Goal: Find specific page/section: Find specific page/section

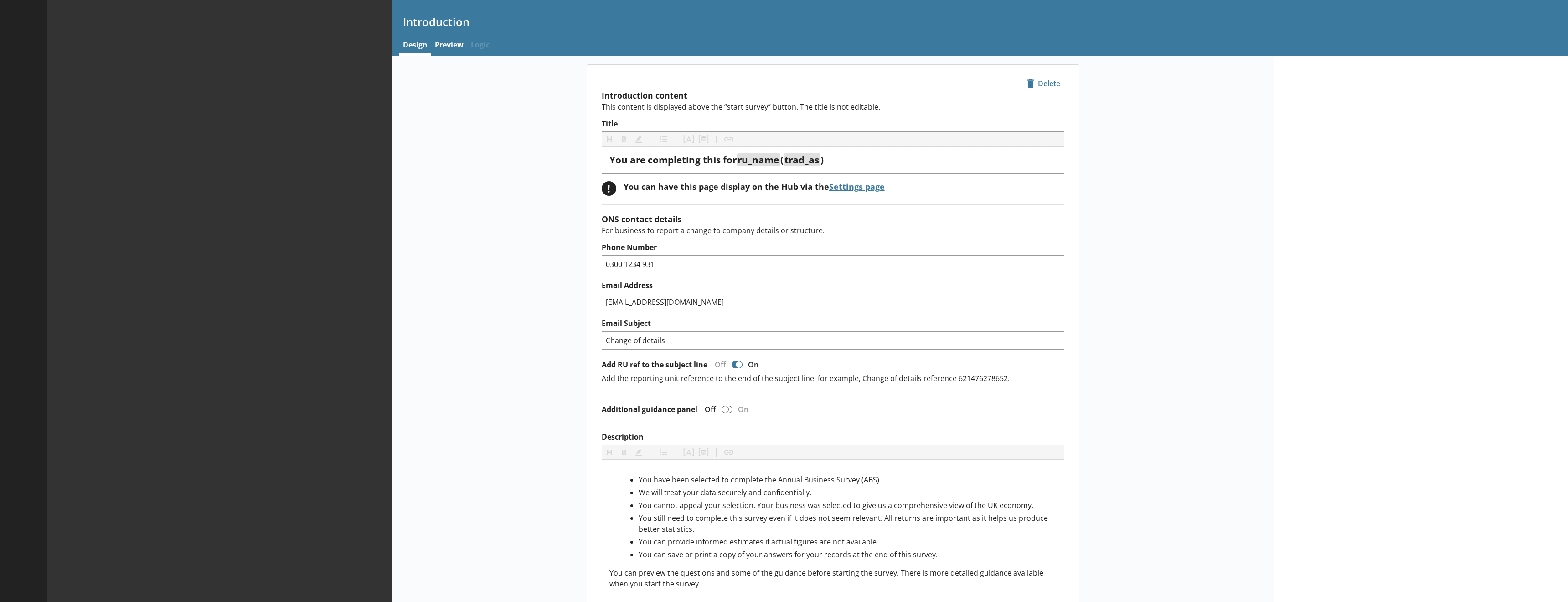
type textarea "x"
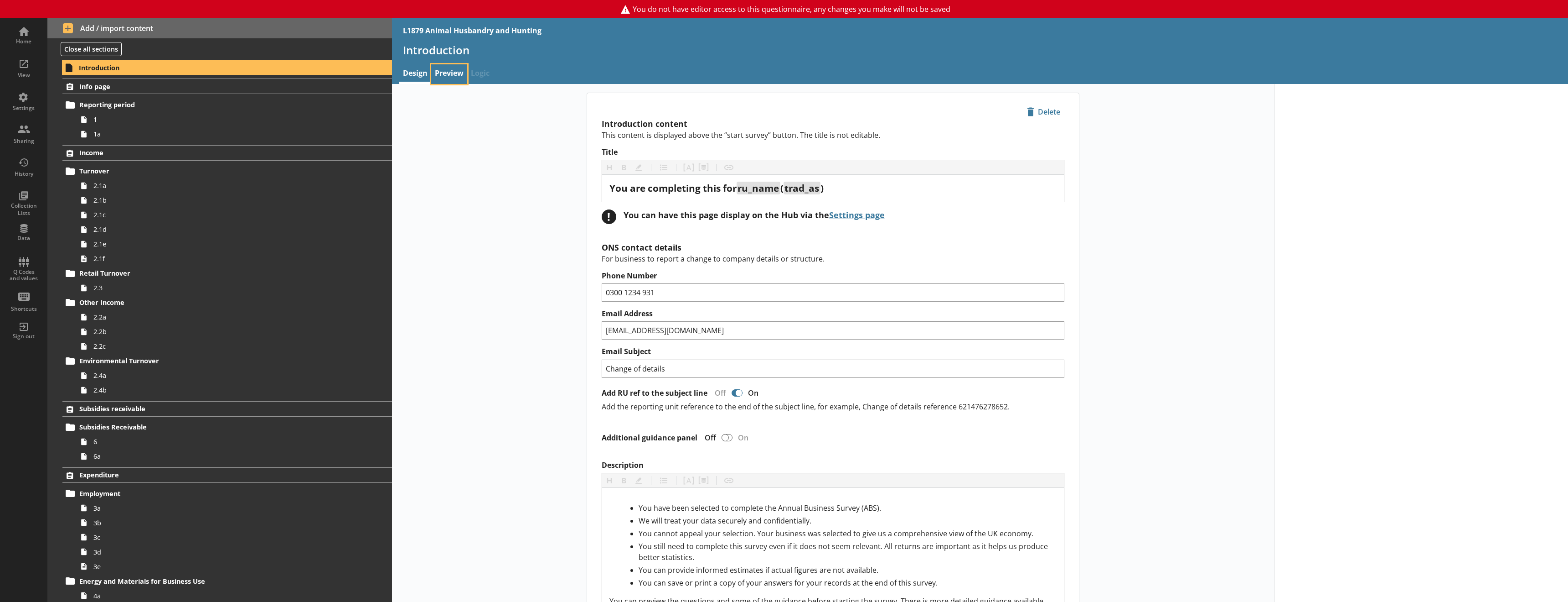
click at [444, 73] on link "Preview" at bounding box center [450, 74] width 36 height 20
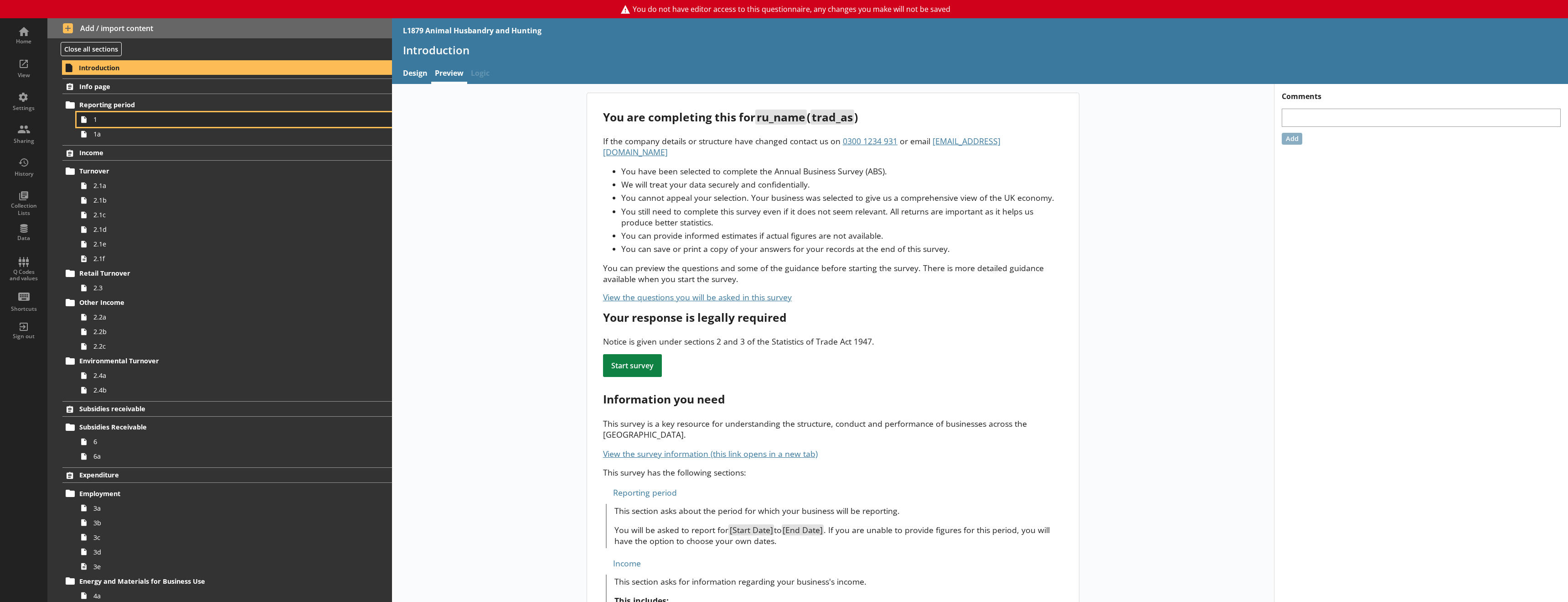
click at [109, 122] on span "1" at bounding box center [209, 119] width 231 height 9
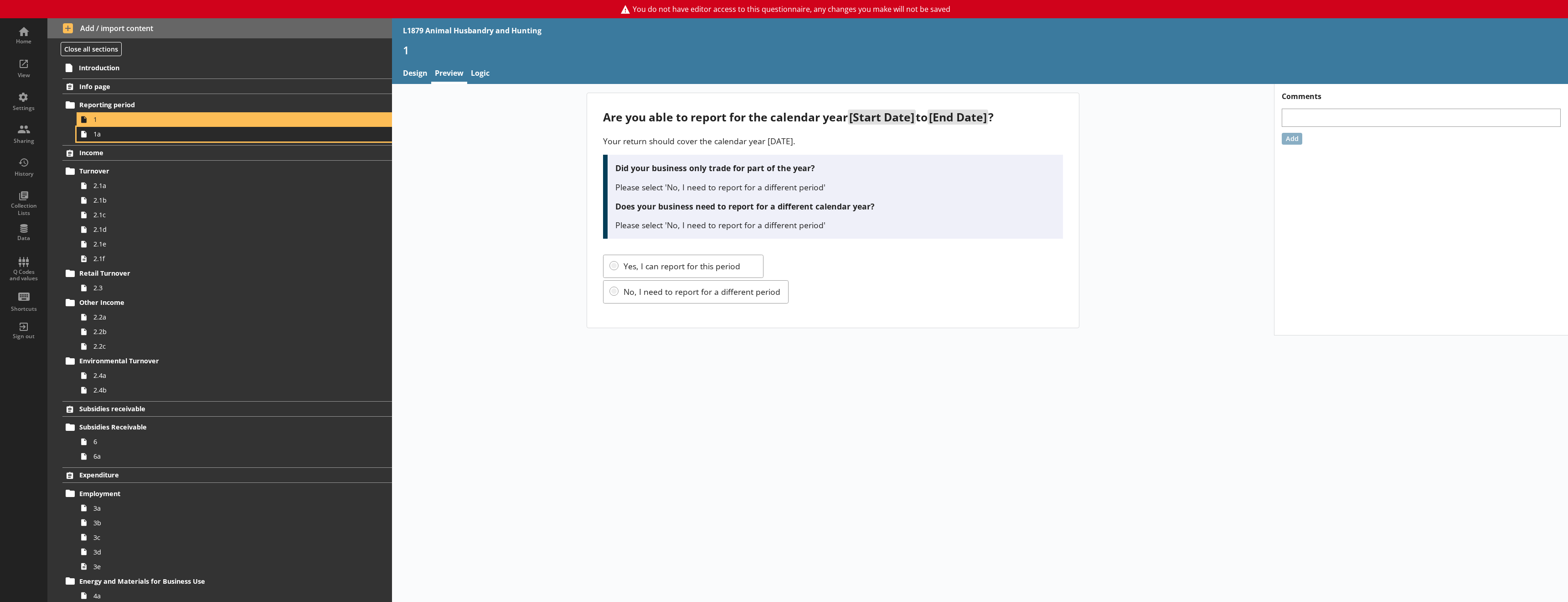
click at [107, 140] on link "1a" at bounding box center [234, 133] width 315 height 15
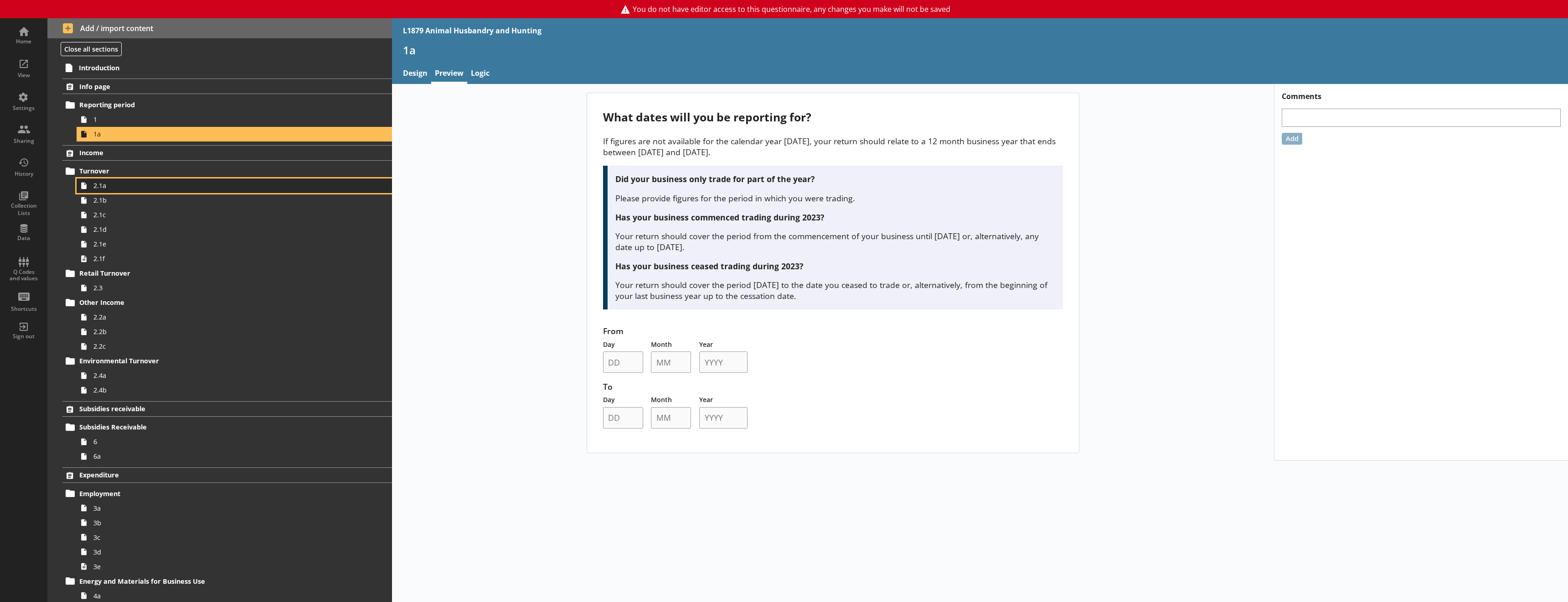
click at [117, 187] on span "2.1a" at bounding box center [209, 185] width 231 height 9
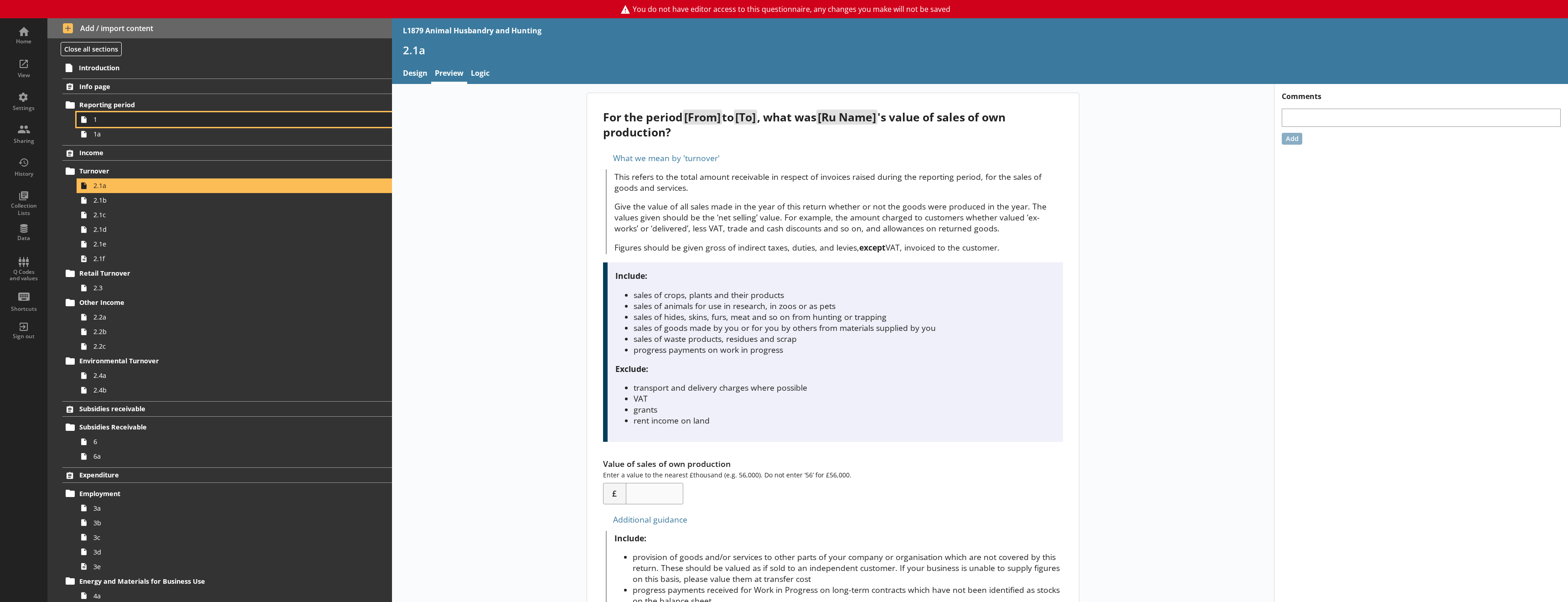
click at [110, 121] on span "1" at bounding box center [209, 119] width 231 height 9
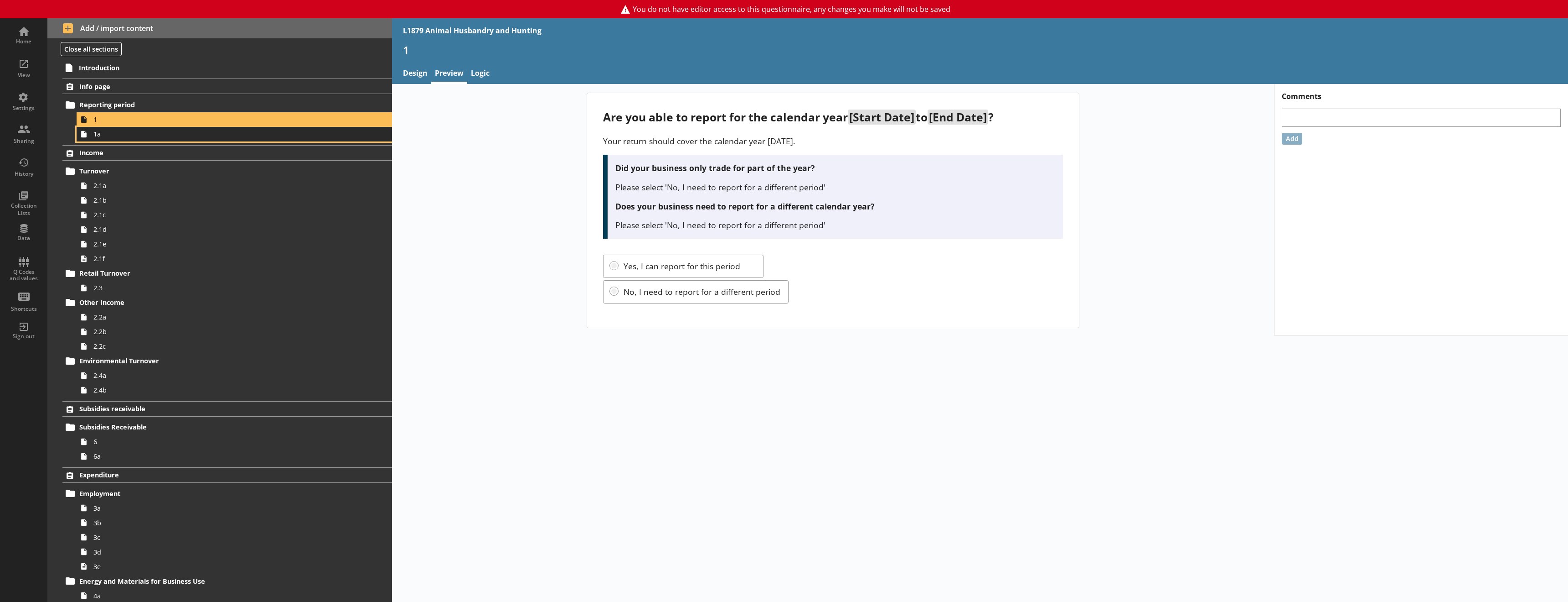
click at [108, 136] on span "1a" at bounding box center [209, 133] width 231 height 9
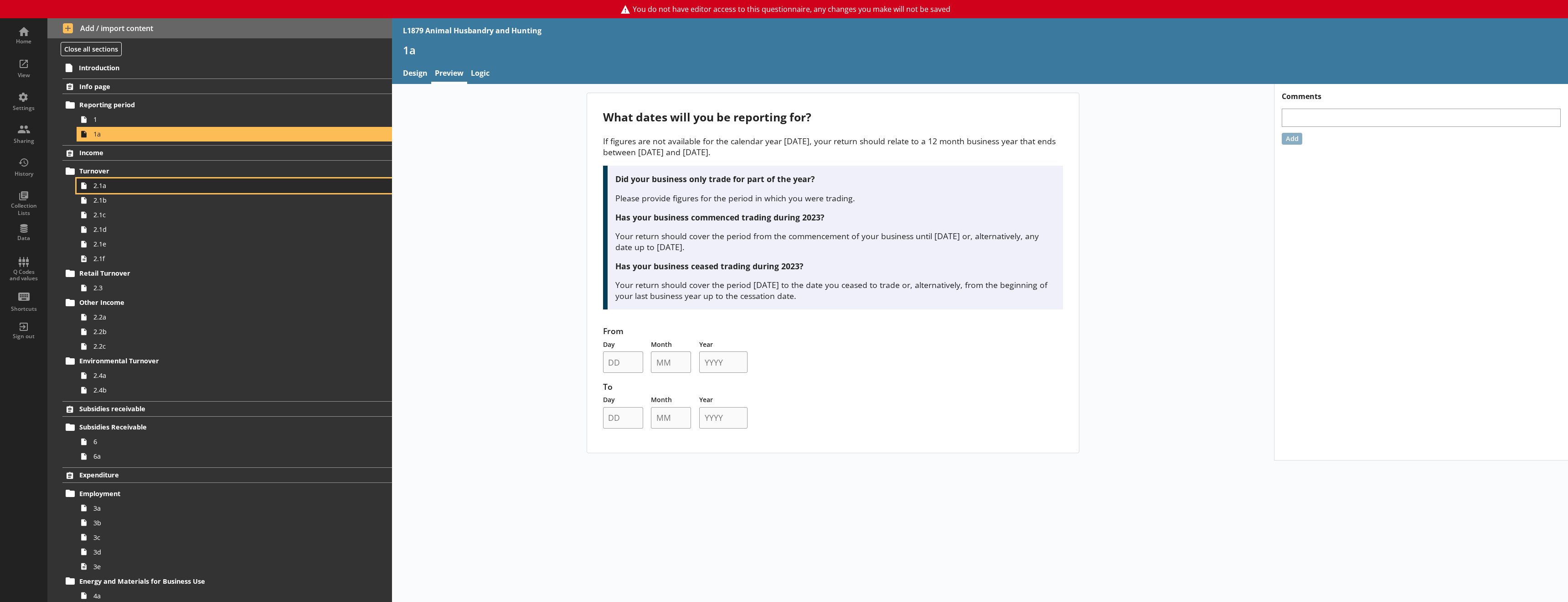
click at [107, 191] on link "2.1a" at bounding box center [234, 185] width 315 height 15
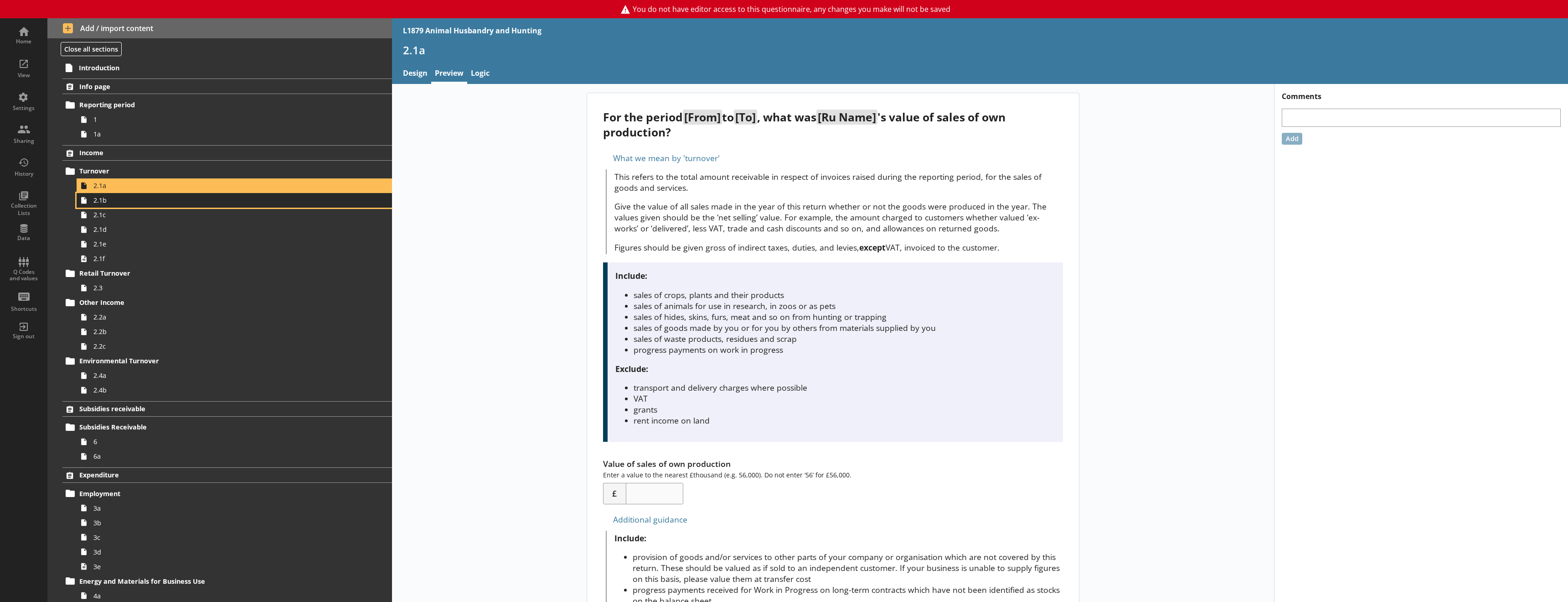
click at [115, 203] on span "2.1b" at bounding box center [209, 200] width 231 height 9
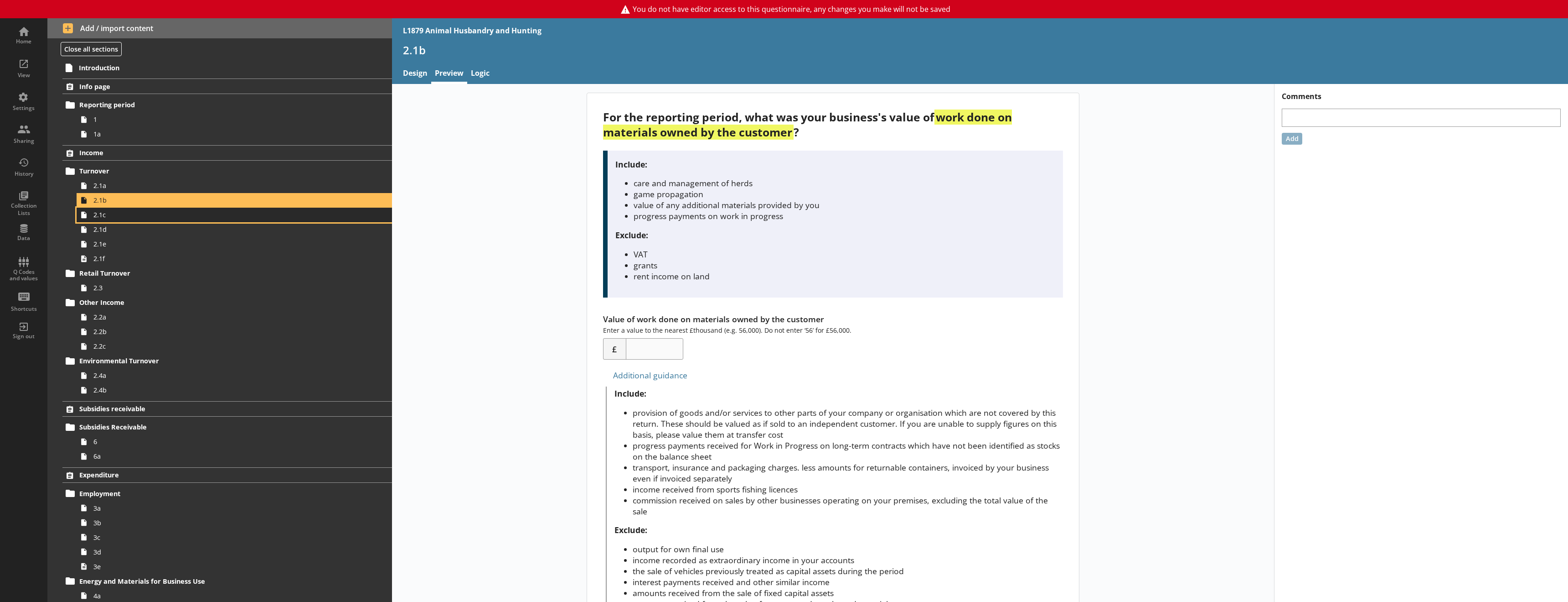
click at [113, 221] on link "2.1c" at bounding box center [234, 215] width 315 height 15
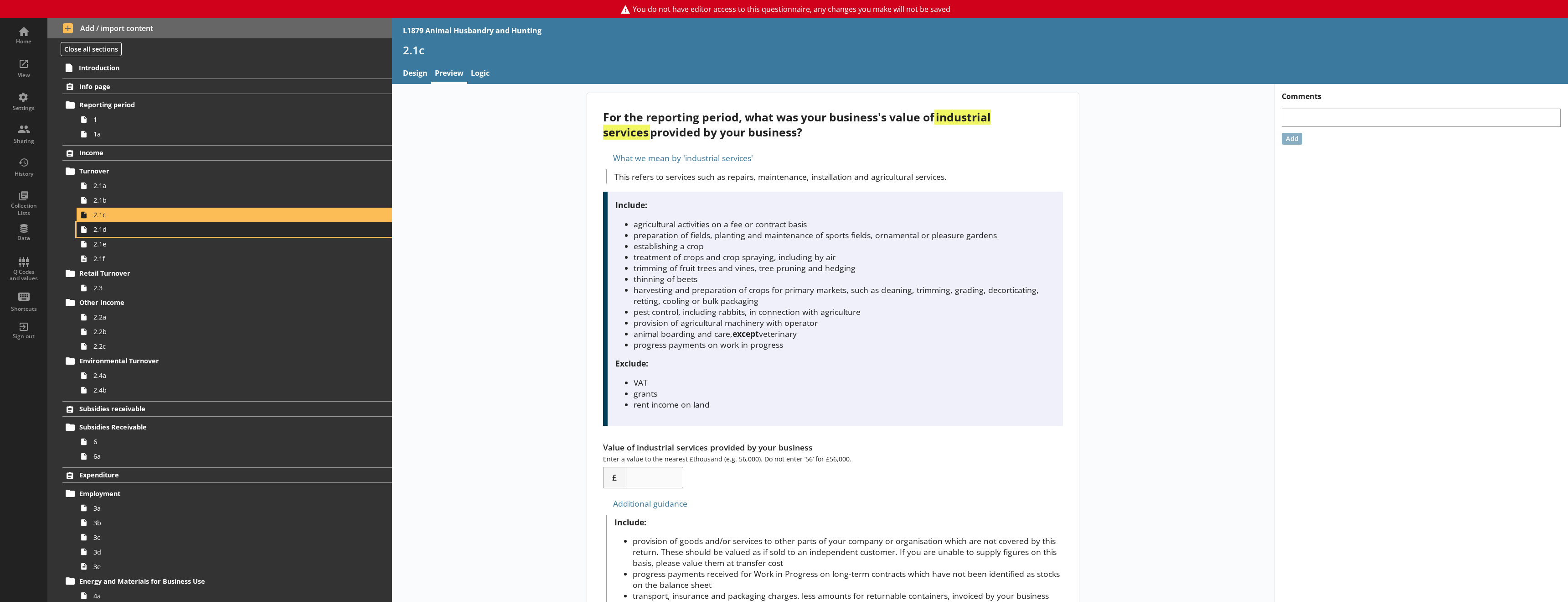
click at [109, 232] on span "2.1d" at bounding box center [209, 229] width 231 height 9
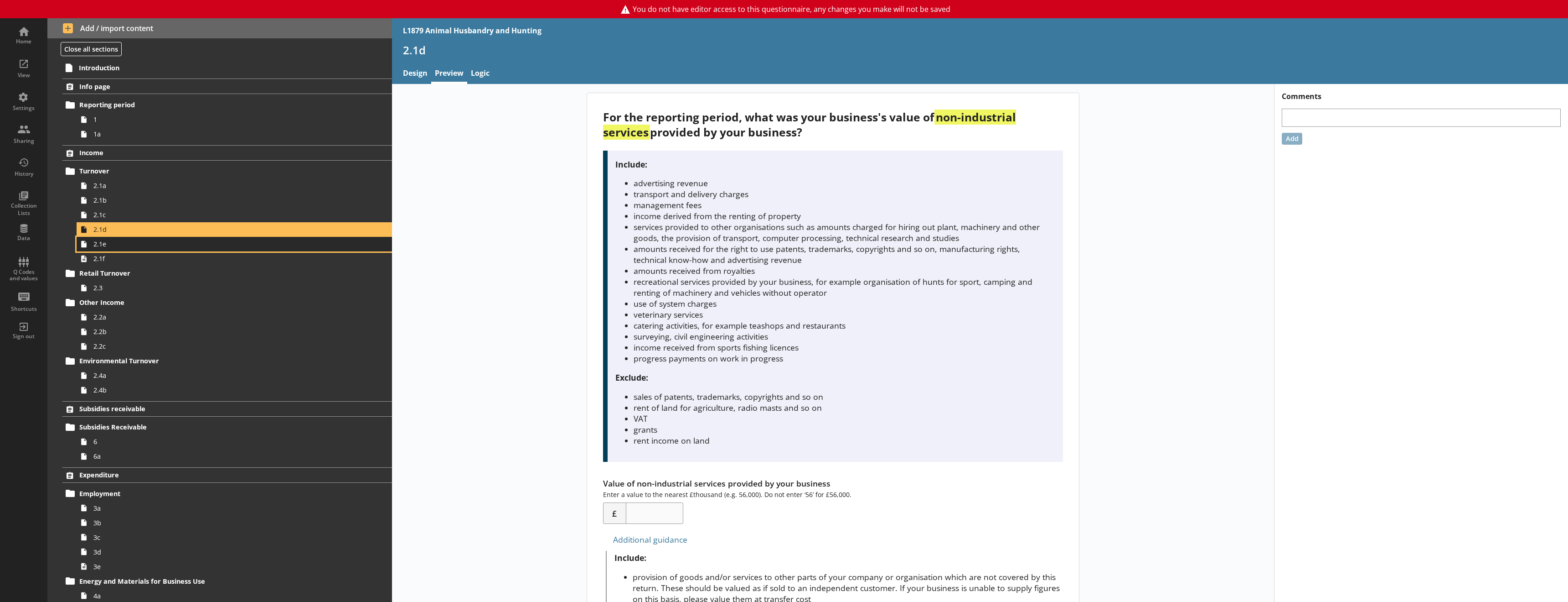
click at [106, 244] on span "2.1e" at bounding box center [209, 243] width 231 height 9
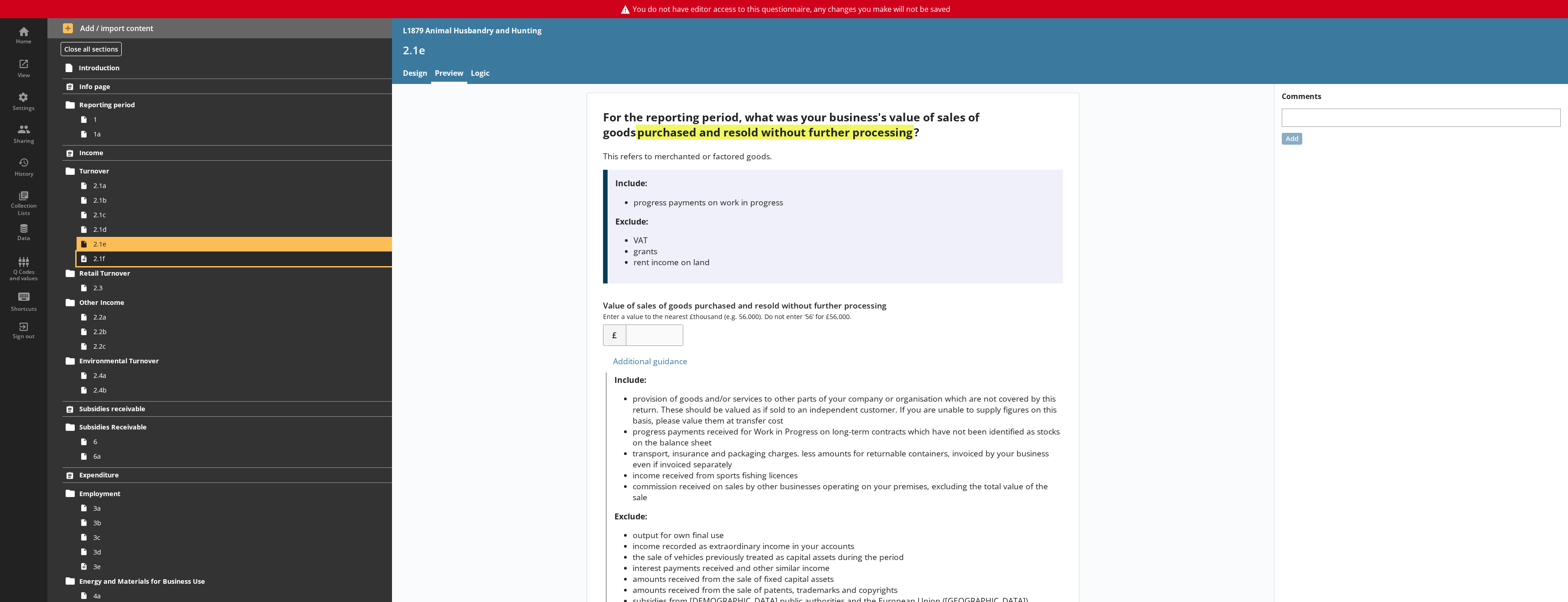
click at [100, 260] on span "2.1f" at bounding box center [209, 258] width 231 height 9
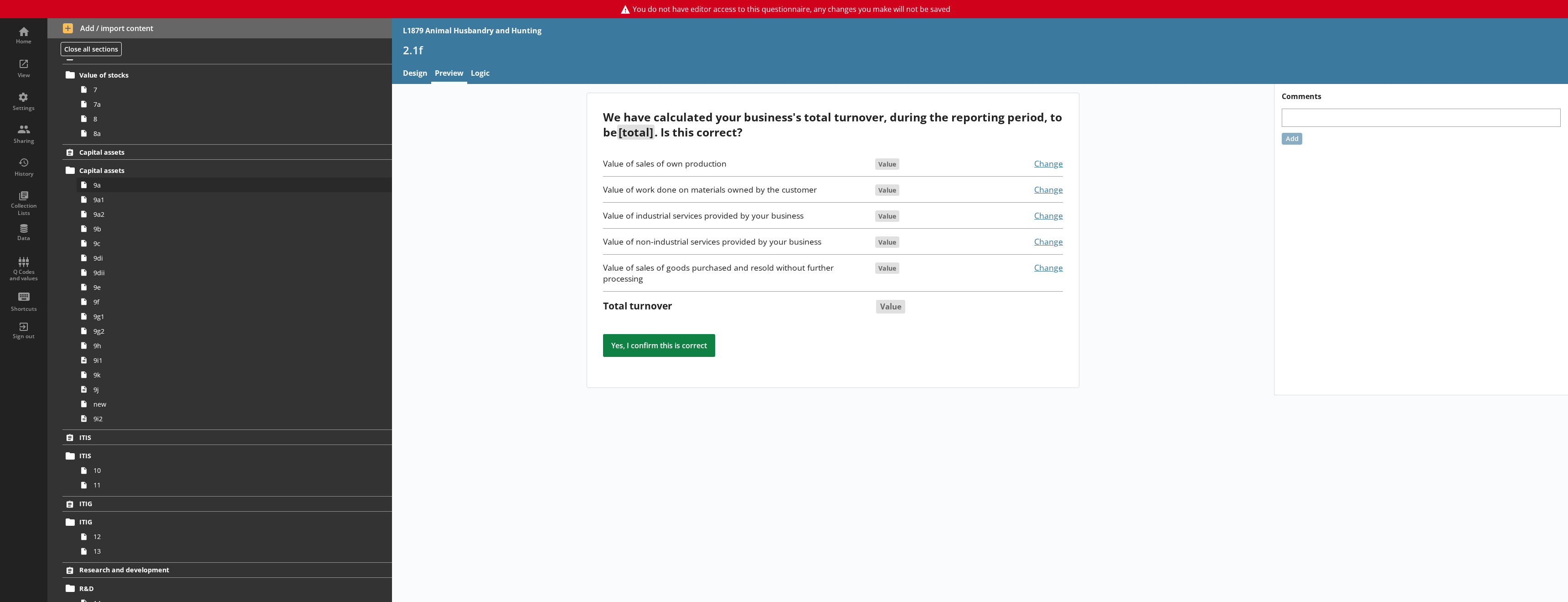
scroll to position [990, 0]
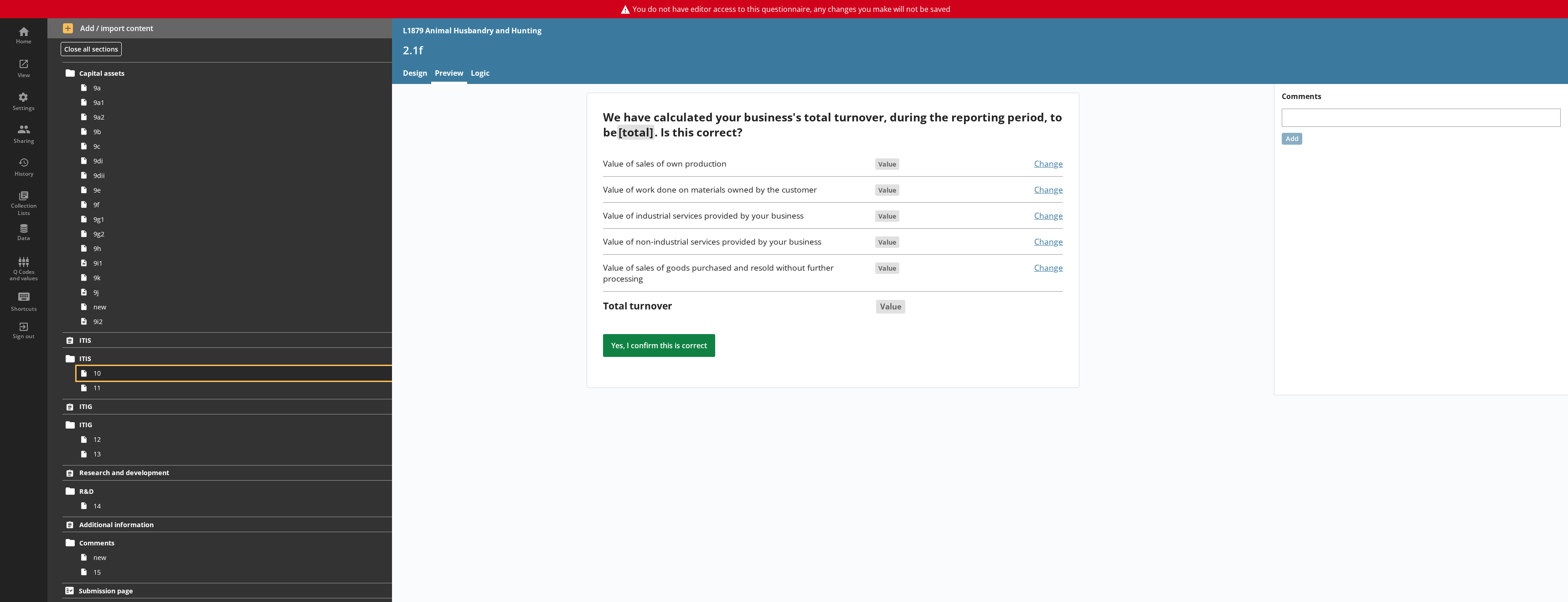
click at [128, 371] on span "10" at bounding box center [209, 373] width 231 height 9
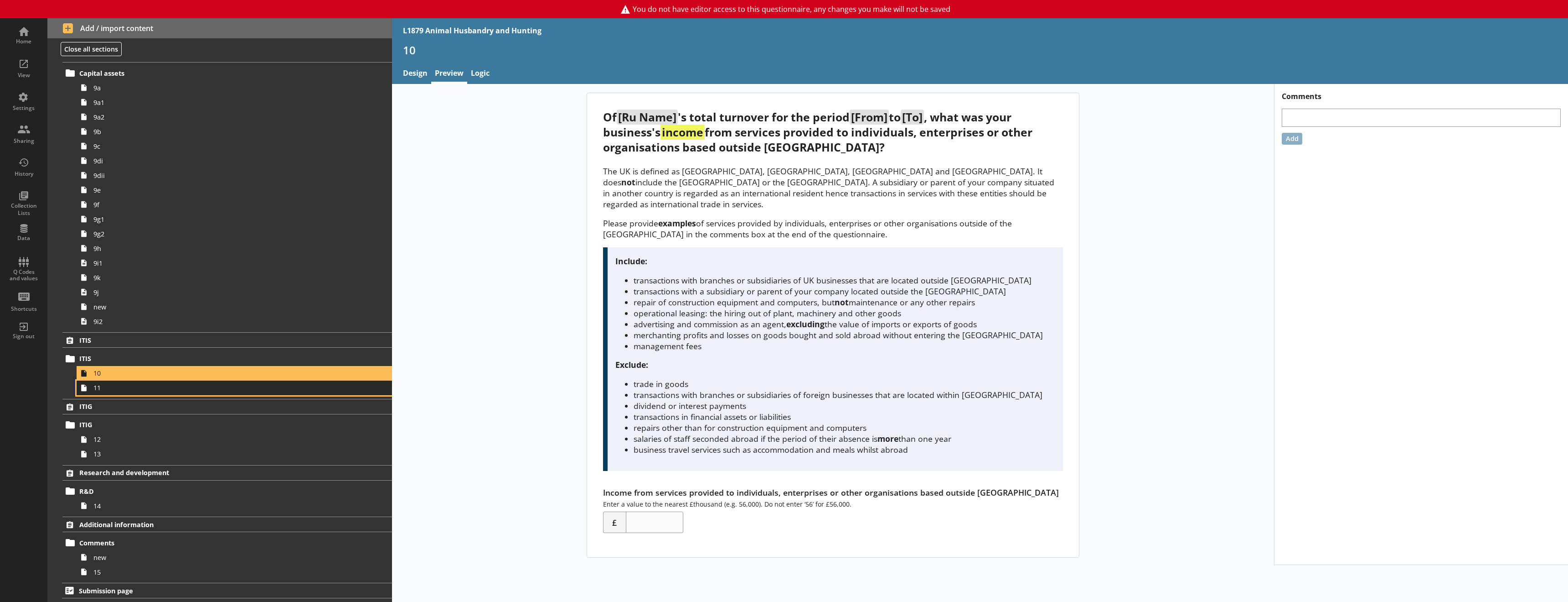
click at [115, 392] on link "11" at bounding box center [234, 387] width 315 height 15
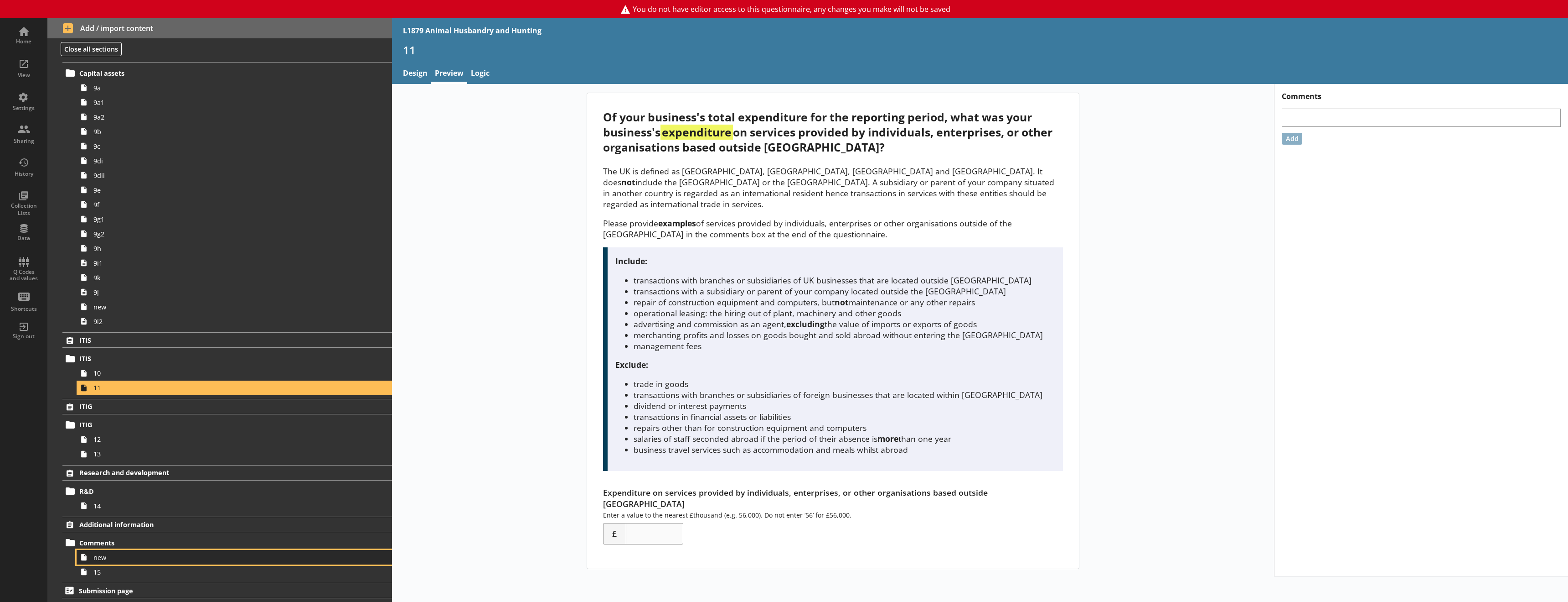
click at [106, 558] on span "new" at bounding box center [209, 557] width 231 height 9
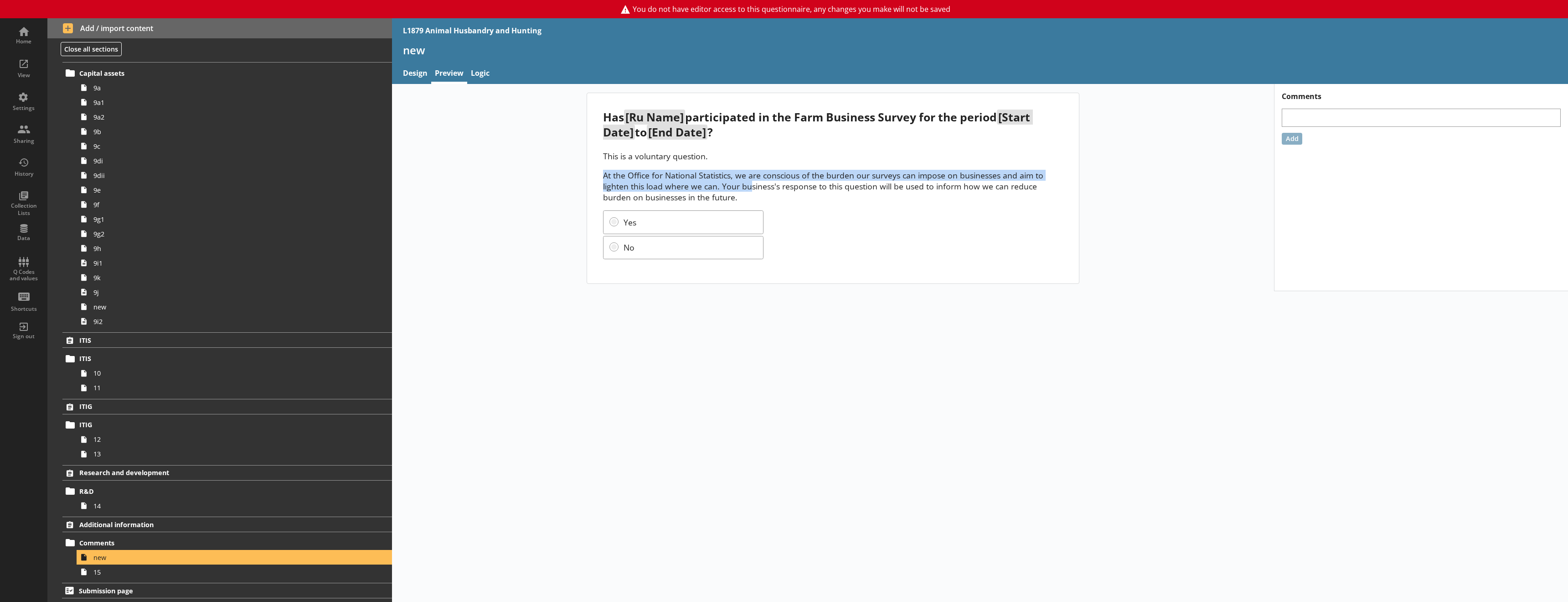
drag, startPoint x: 605, startPoint y: 173, endPoint x: 751, endPoint y: 188, distance: 146.8
click at [751, 188] on p "At the Office for National Statistics, we are conscious of the burden our surve…" at bounding box center [834, 186] width 460 height 33
click at [752, 188] on p "At the Office for National Statistics, we are conscious of the burden our surve…" at bounding box center [834, 186] width 460 height 33
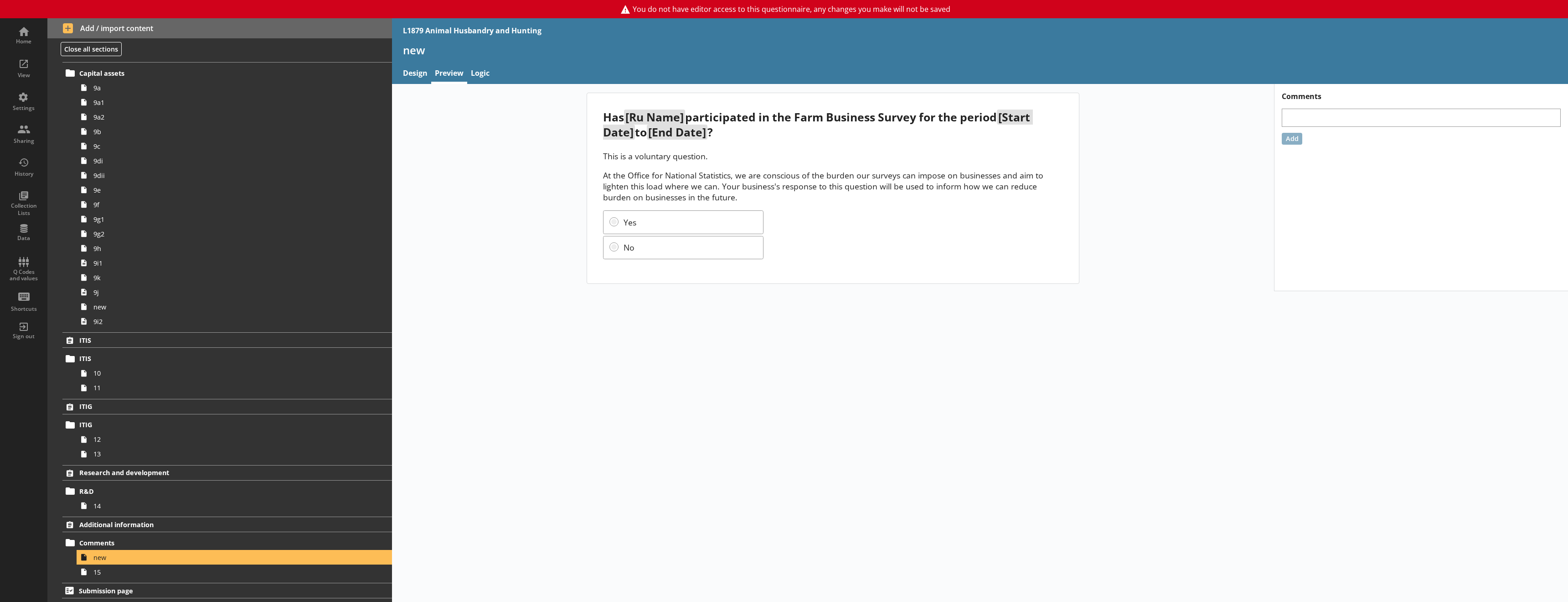
click at [807, 185] on p "At the Office for National Statistics, we are conscious of the burden our surve…" at bounding box center [834, 186] width 460 height 33
drag, startPoint x: 722, startPoint y: 184, endPoint x: 727, endPoint y: 193, distance: 10.3
click at [727, 193] on p "At the Office for National Statistics, we are conscious of the burden our surve…" at bounding box center [834, 186] width 460 height 33
click at [728, 193] on p "At the Office for National Statistics, we are conscious of the burden our surve…" at bounding box center [834, 186] width 460 height 33
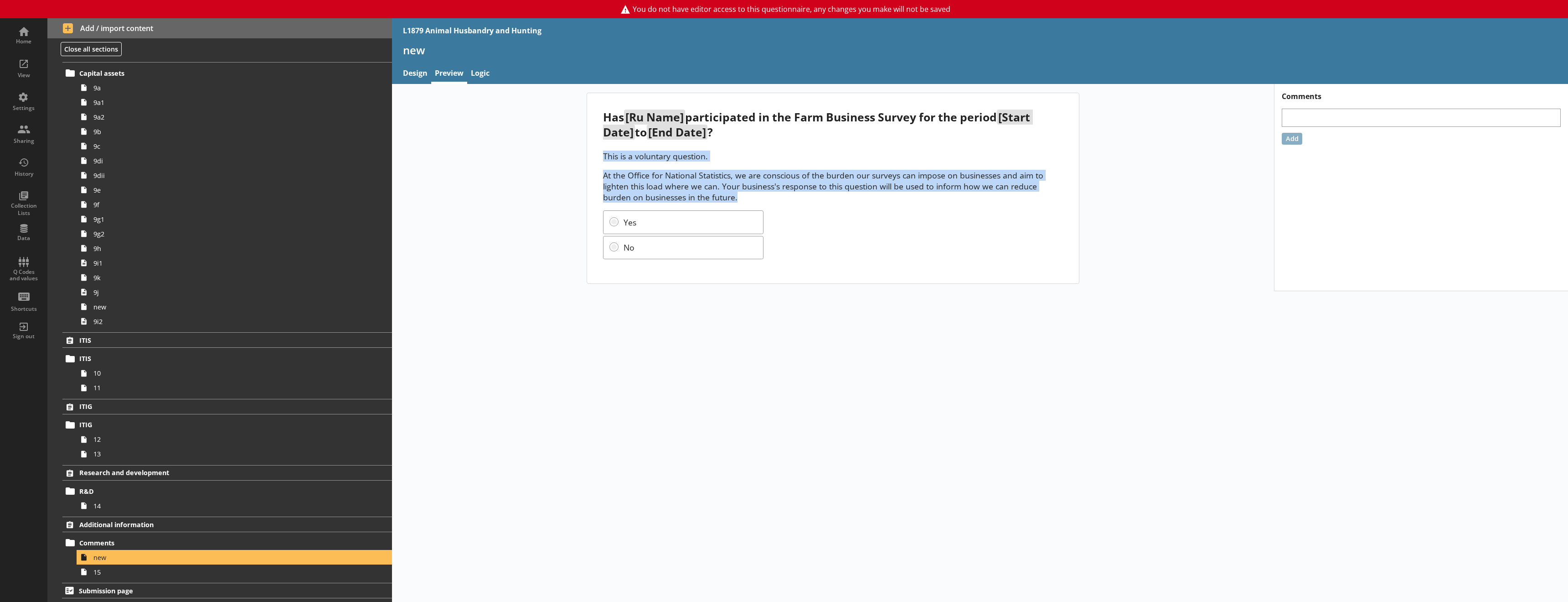
drag, startPoint x: 723, startPoint y: 195, endPoint x: 592, endPoint y: 154, distance: 137.3
click at [592, 154] on div "Has [Ru Name] participated in the Farm Business Survey for the period [Start Da…" at bounding box center [833, 188] width 492 height 190
click at [663, 165] on div "This is a voluntary question. At the Office for National Statistics, we are con…" at bounding box center [834, 176] width 460 height 52
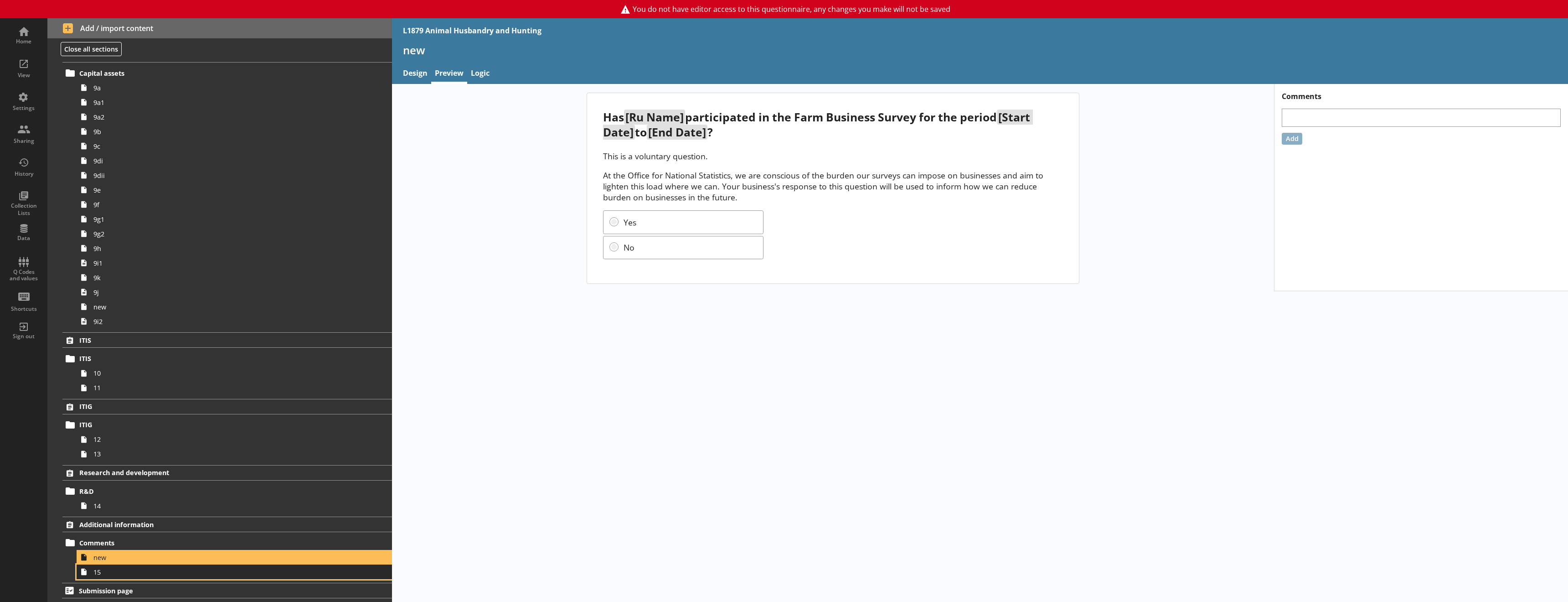
click at [122, 570] on span "15" at bounding box center [209, 571] width 231 height 9
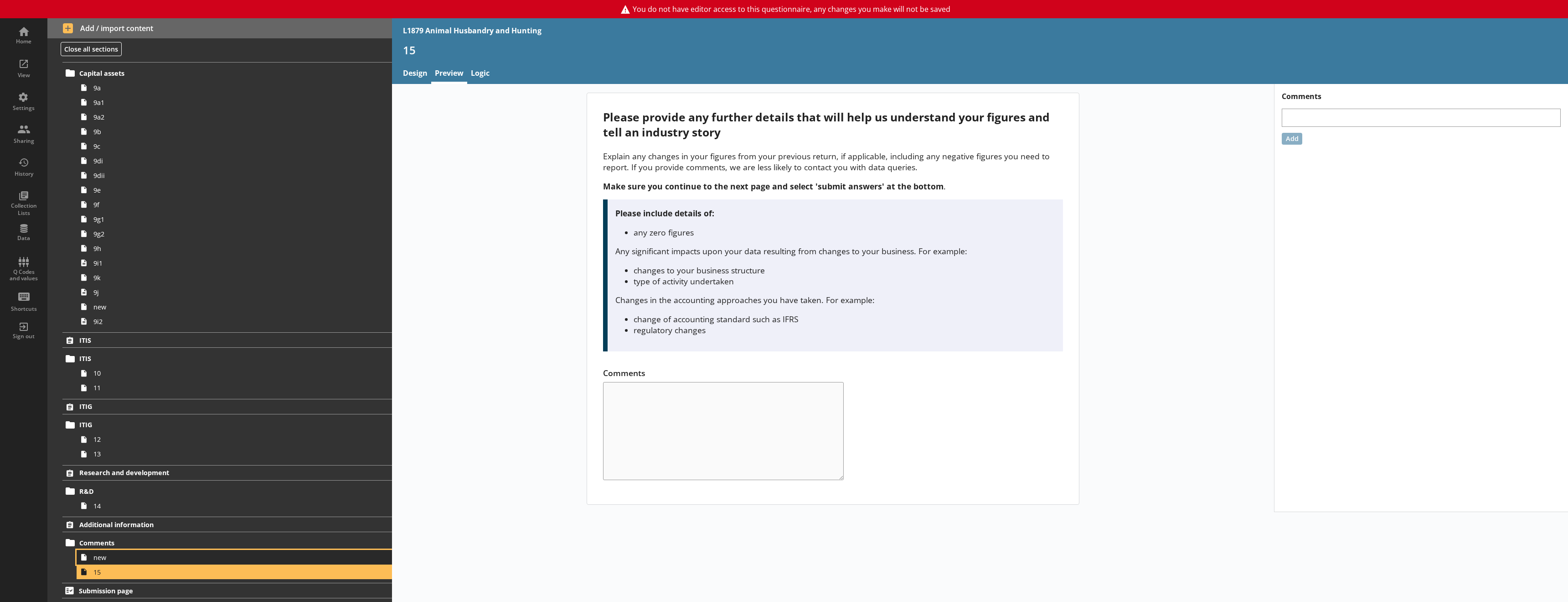
click at [123, 559] on span "new" at bounding box center [209, 557] width 231 height 9
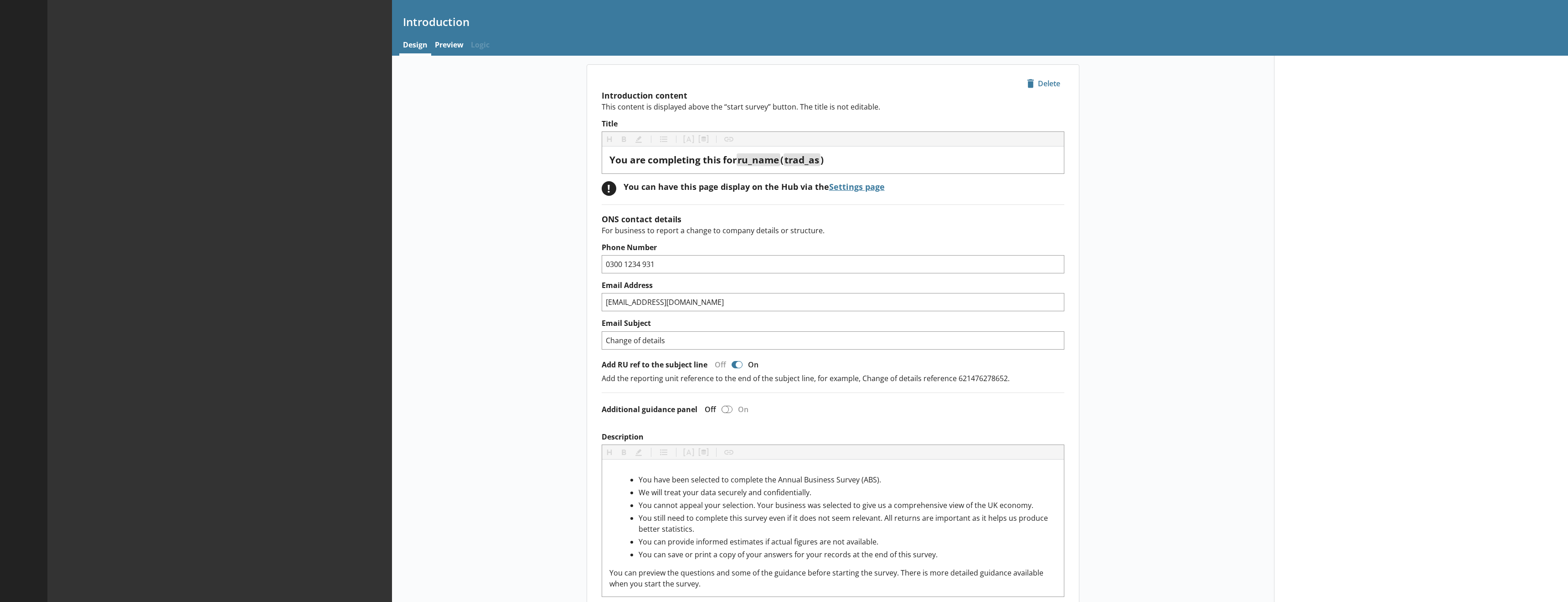
type textarea "x"
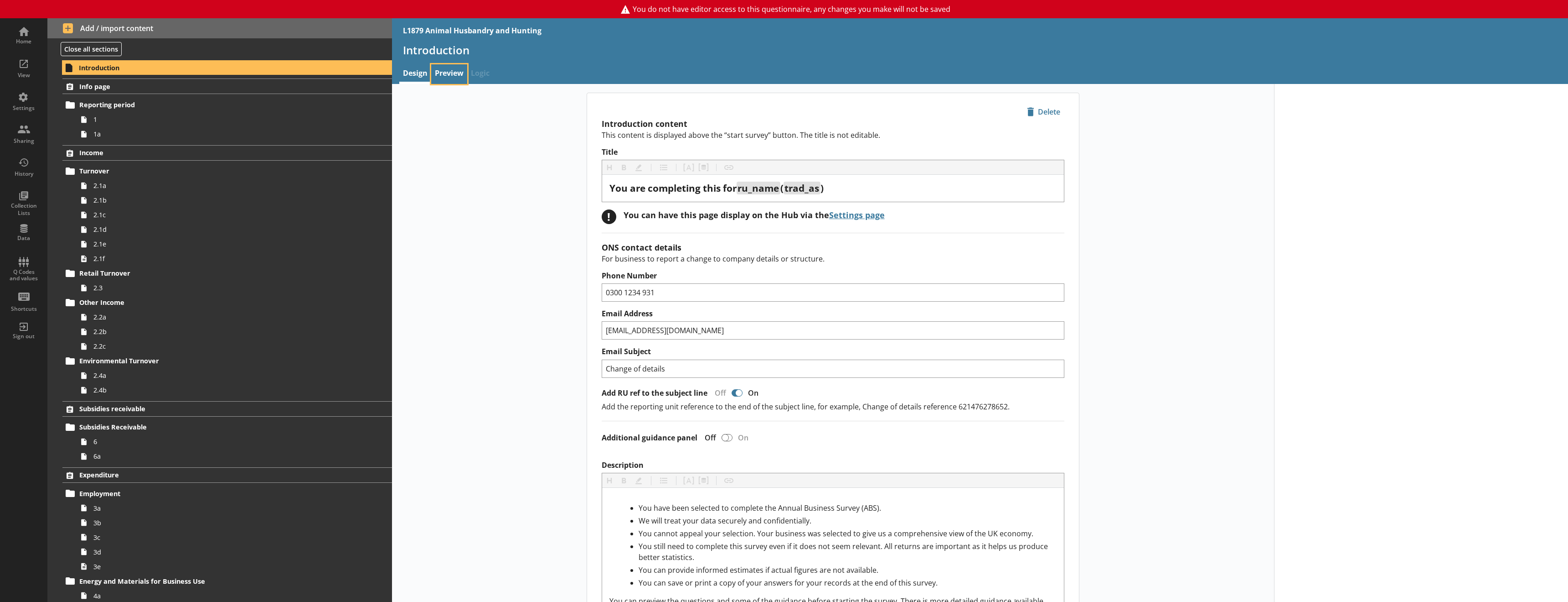
click at [452, 74] on link "Preview" at bounding box center [450, 74] width 36 height 20
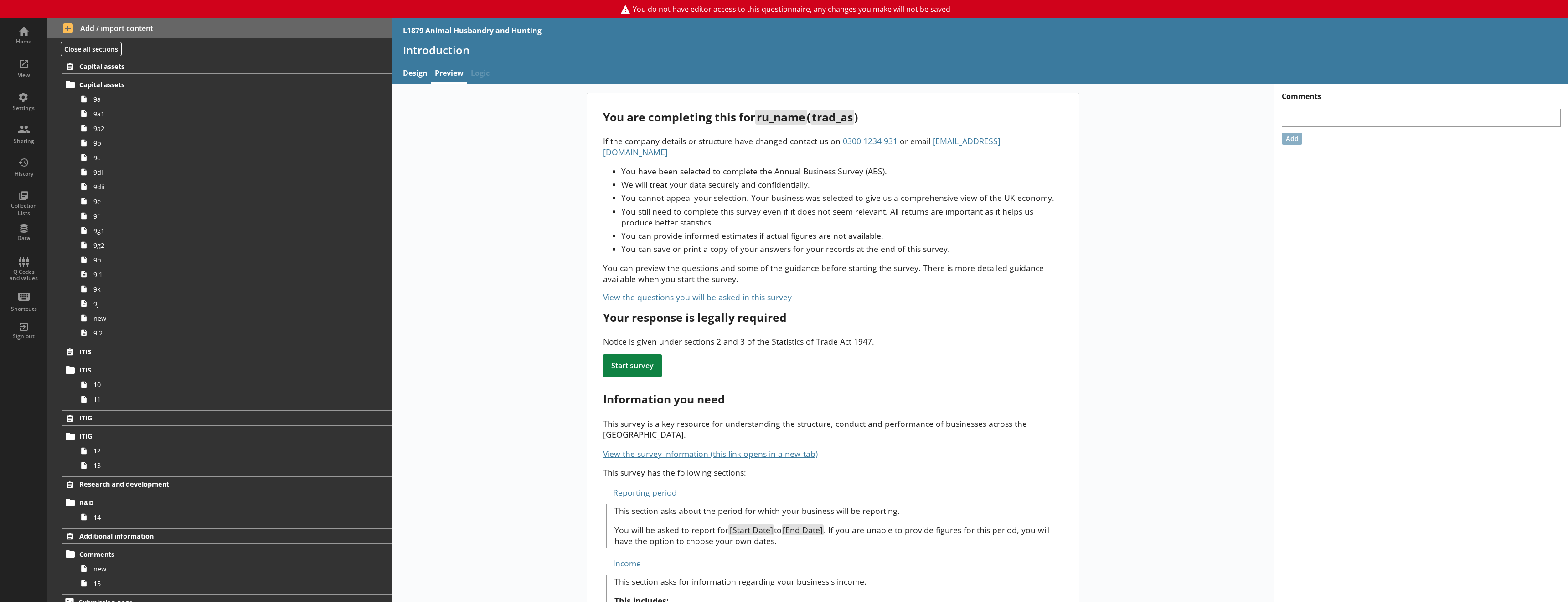
scroll to position [990, 0]
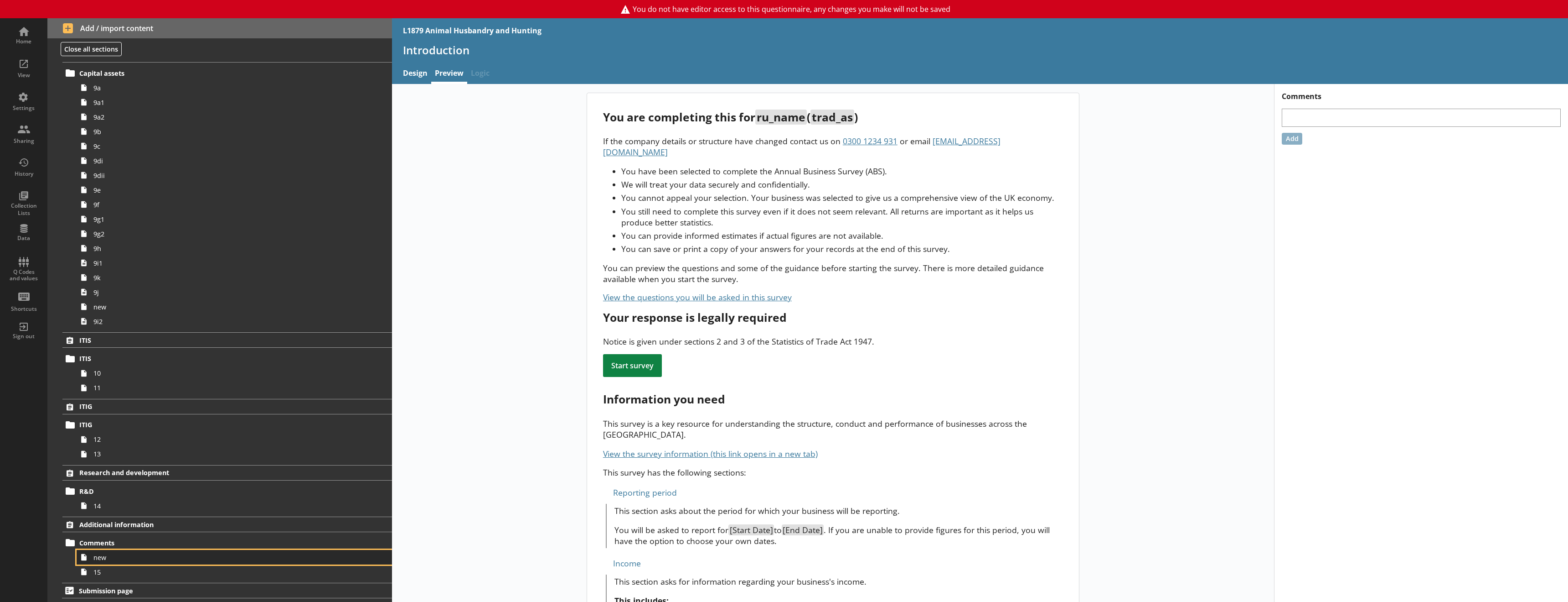
click at [128, 560] on span "new" at bounding box center [209, 557] width 231 height 9
